Goal: Check status: Check status

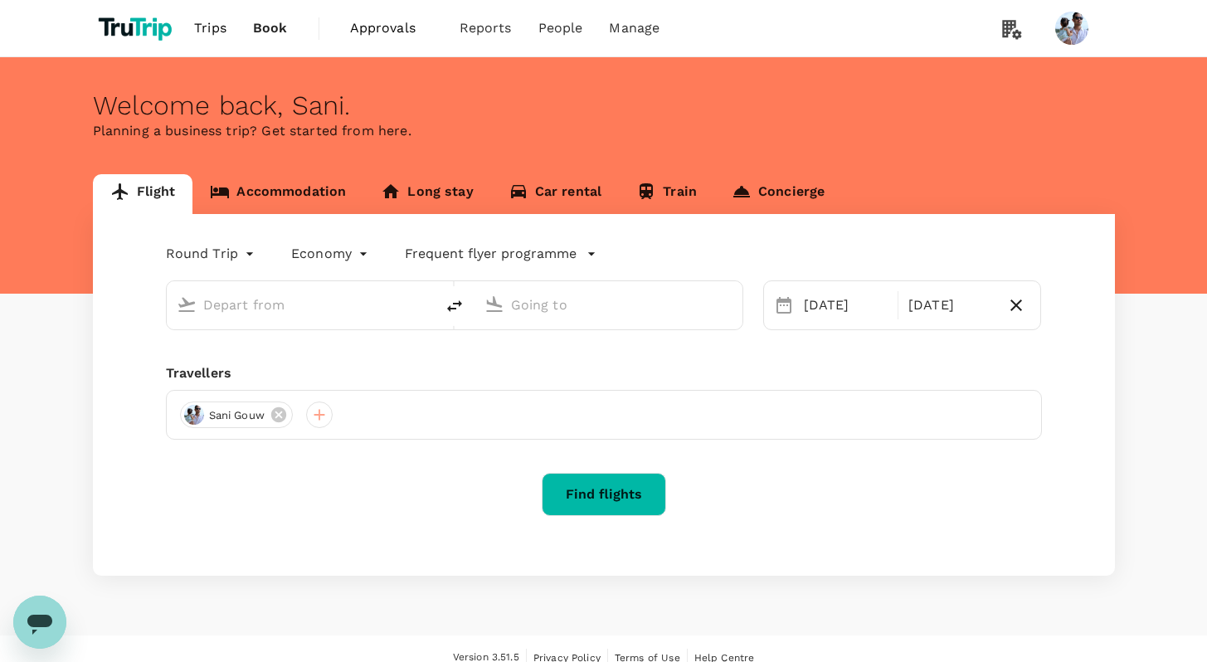
click at [214, 27] on span "Trips" at bounding box center [210, 28] width 32 height 20
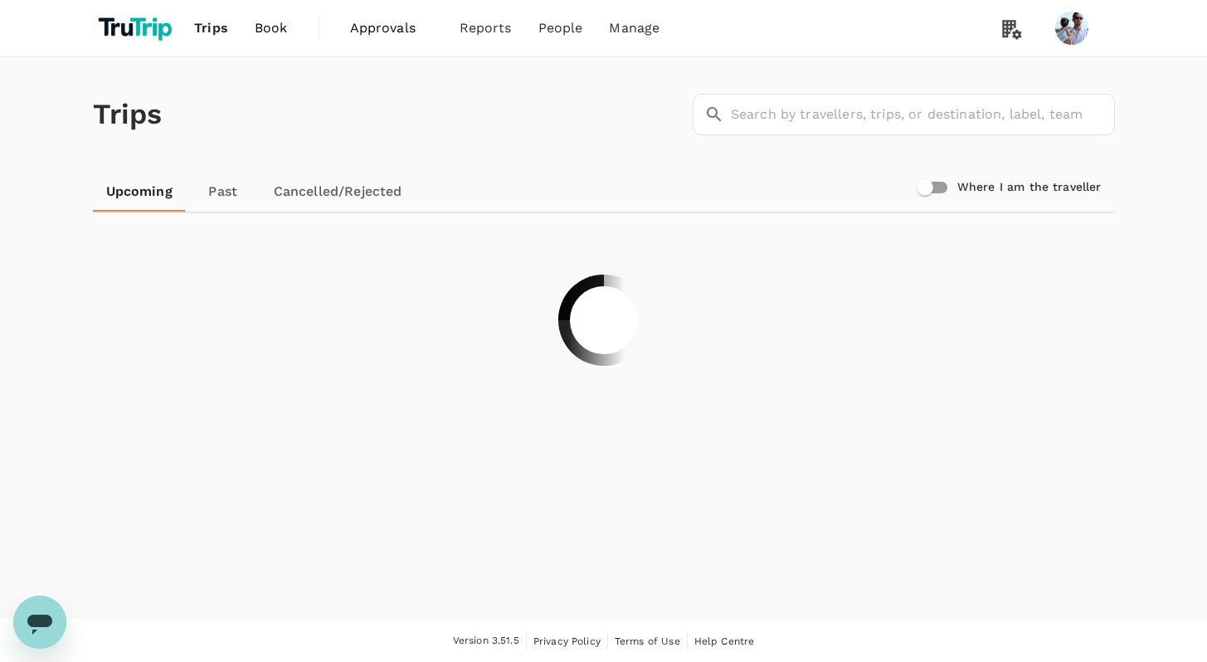
click at [211, 193] on link "Past" at bounding box center [223, 192] width 75 height 40
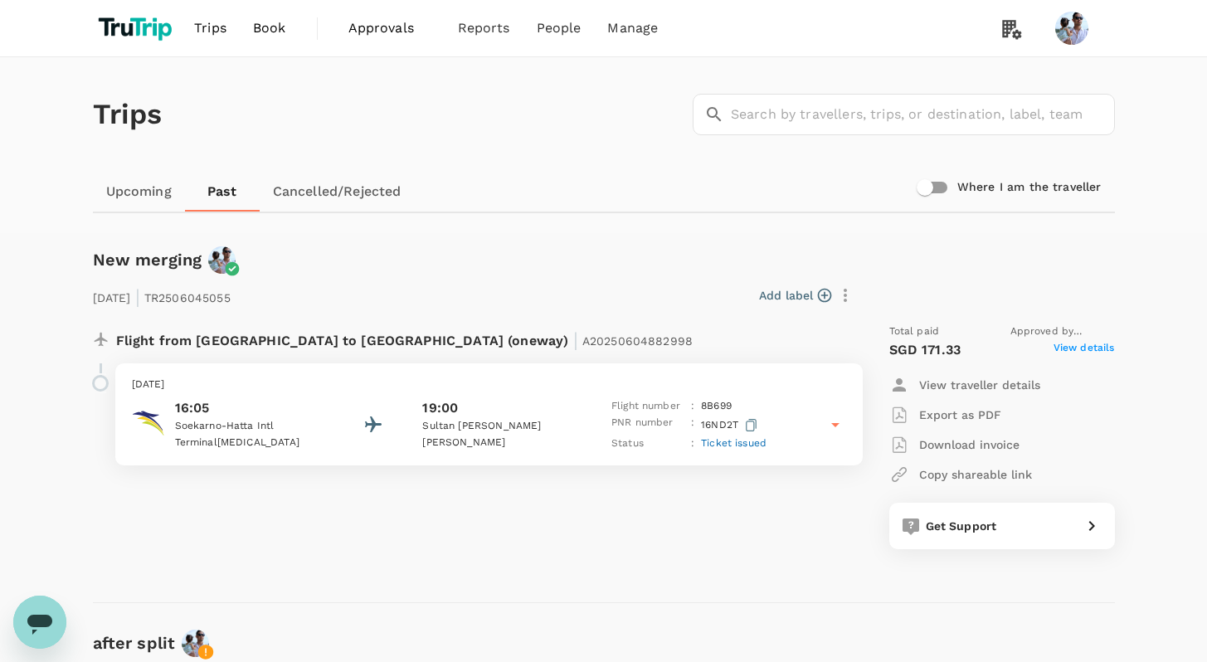
scroll to position [22, 0]
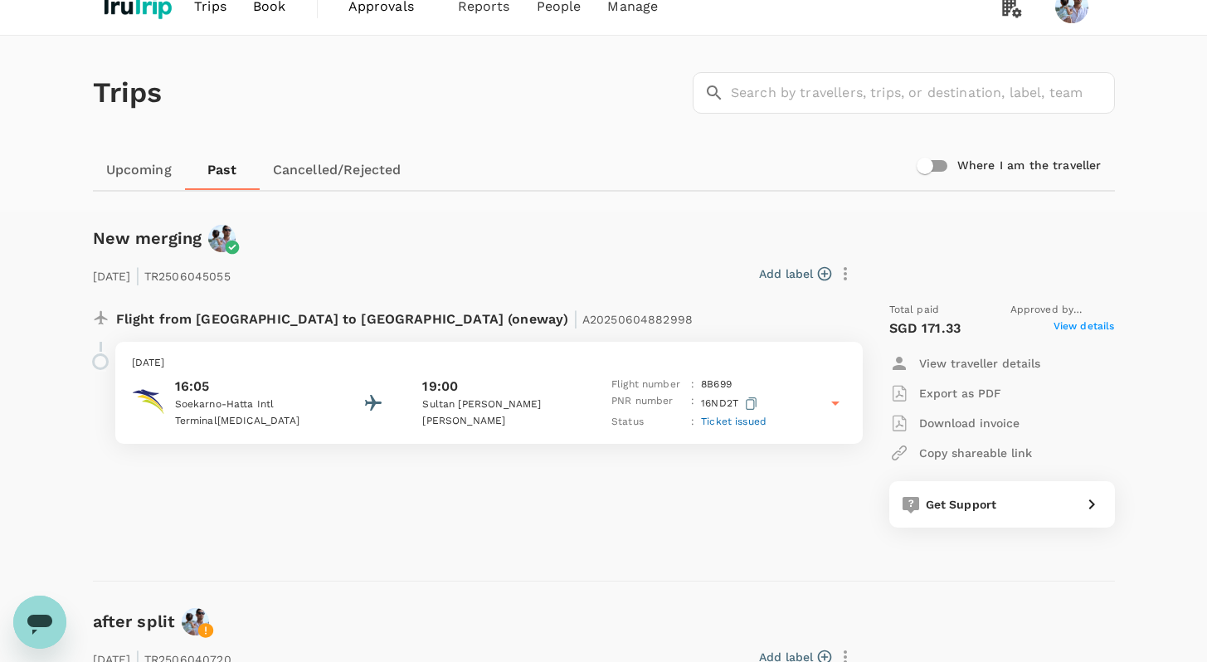
click at [358, 417] on div "16:05 Soekarno-Hatta Intl Terminal [MEDICAL_DATA] 19:00 Sultan [PERSON_NAME] [P…" at bounding box center [489, 404] width 714 height 54
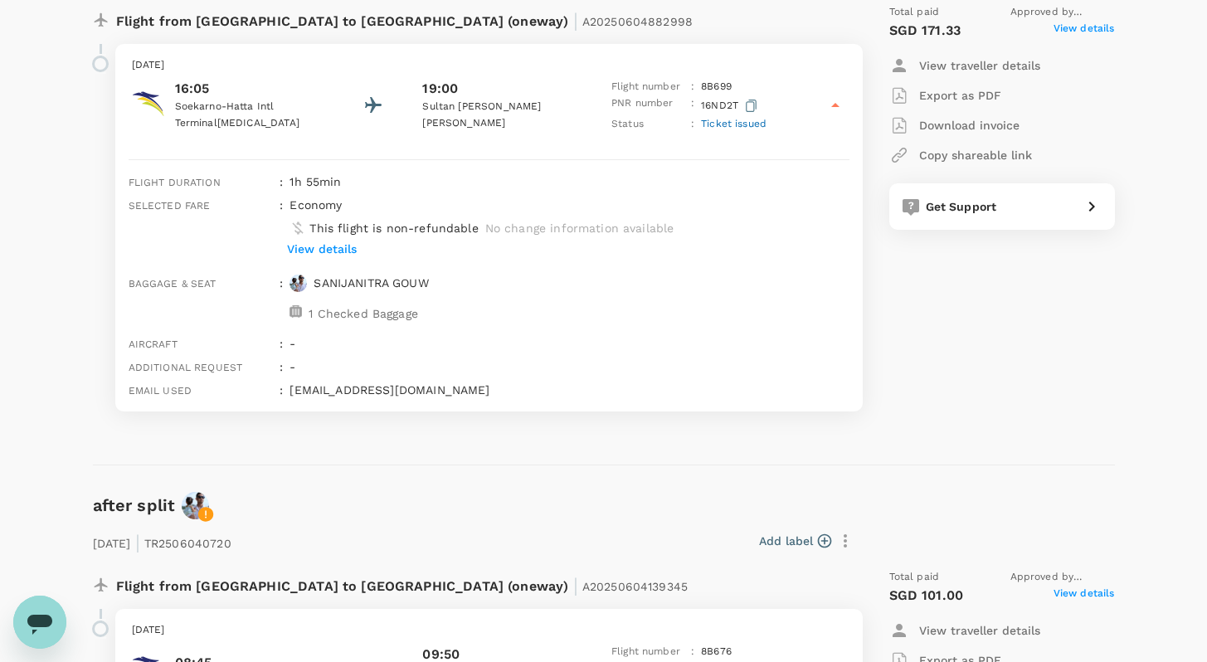
scroll to position [0, 0]
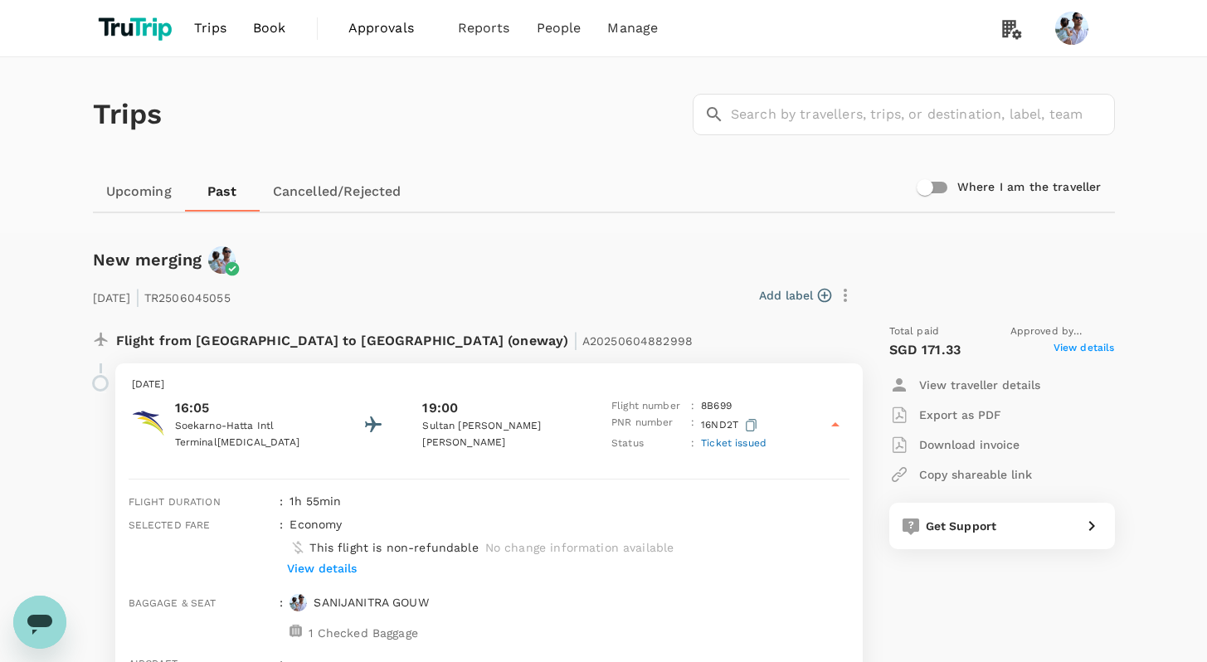
click at [330, 385] on p "[DATE]" at bounding box center [489, 385] width 714 height 17
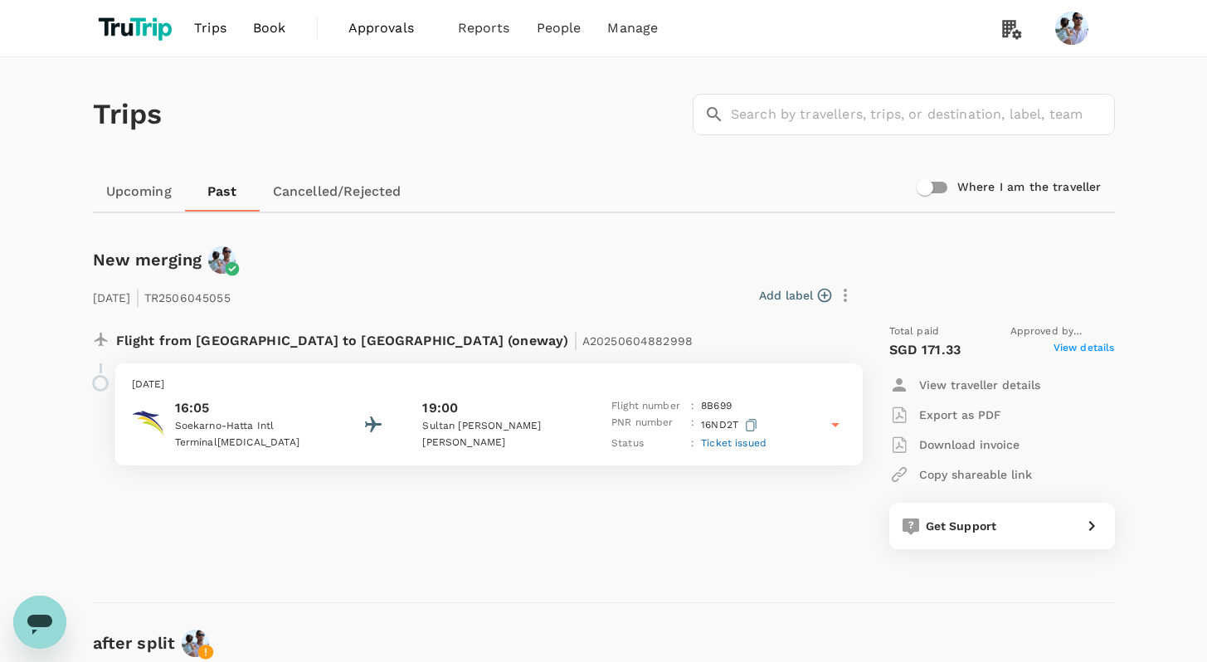
click at [323, 98] on div "Trips ​ ​" at bounding box center [600, 111] width 1028 height 121
click at [337, 412] on div "16:05 Soekarno-Hatta Intl Terminal [MEDICAL_DATA] 19:00 Sultan [PERSON_NAME] [P…" at bounding box center [489, 425] width 714 height 54
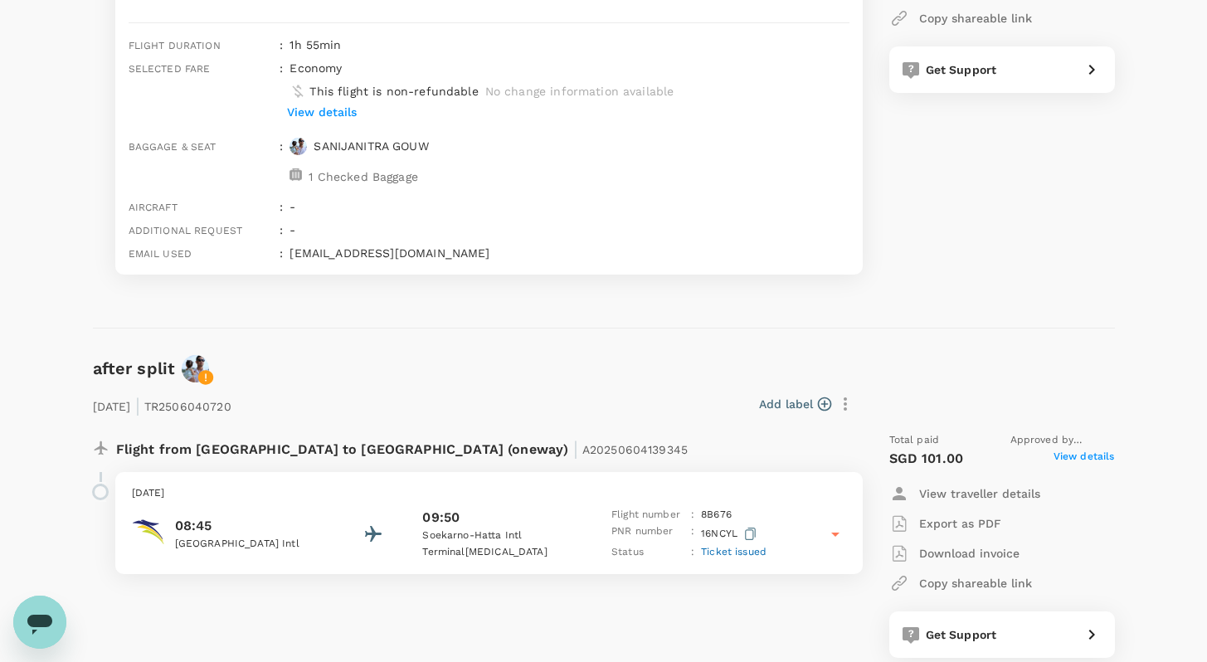
scroll to position [713, 0]
